Goal: Ask a question: Ask a question

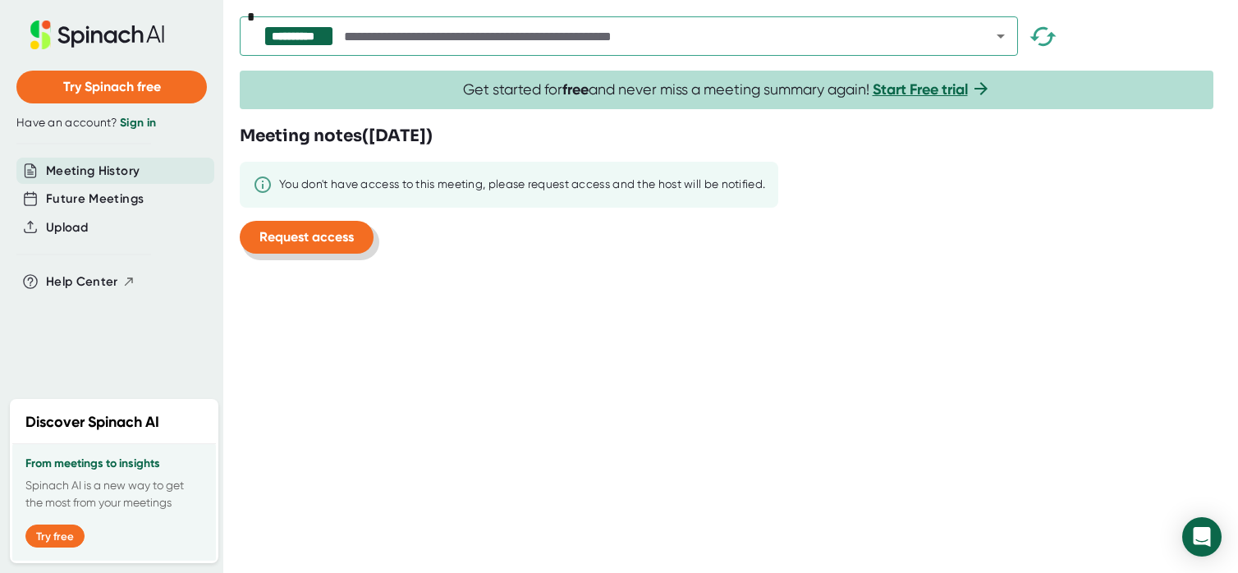
click at [320, 241] on span "Request access" at bounding box center [307, 237] width 94 height 16
